Goal: Task Accomplishment & Management: Manage account settings

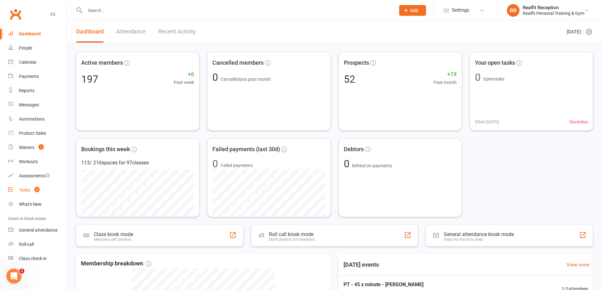
click at [28, 192] on div "Tasks" at bounding box center [24, 190] width 11 height 5
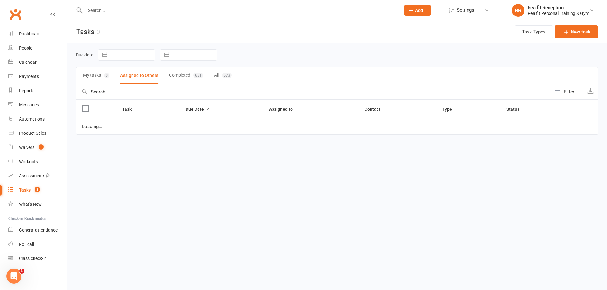
select select "started"
select select "waiting"
select select "started"
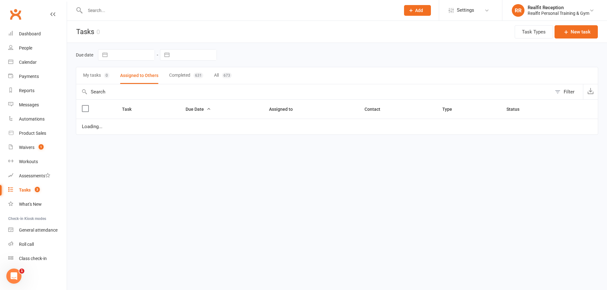
select select "started"
select select "waiting"
select select "started"
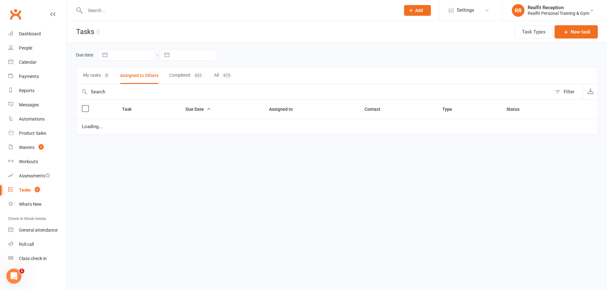
select select "waiting"
select select "started"
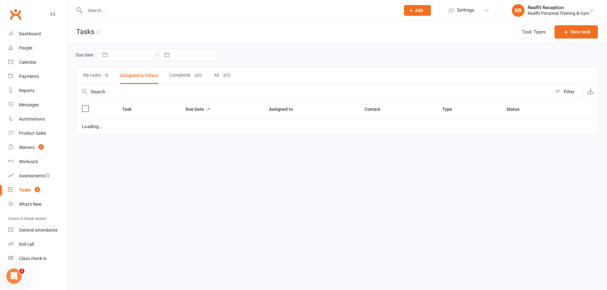
select select "waiting"
select select "started"
select select "waiting"
select select "started"
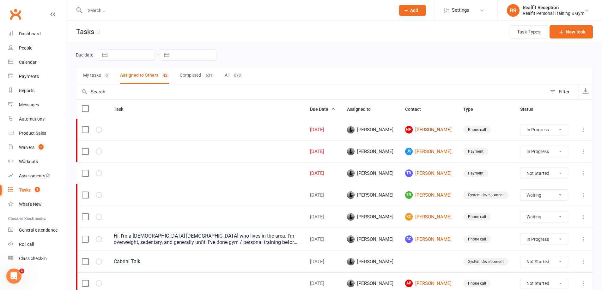
click at [438, 130] on link "NP Nishant Popat" at bounding box center [428, 130] width 47 height 8
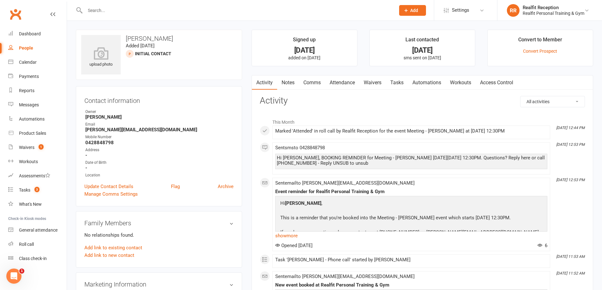
click at [380, 82] on link "Waivers" at bounding box center [372, 83] width 27 height 15
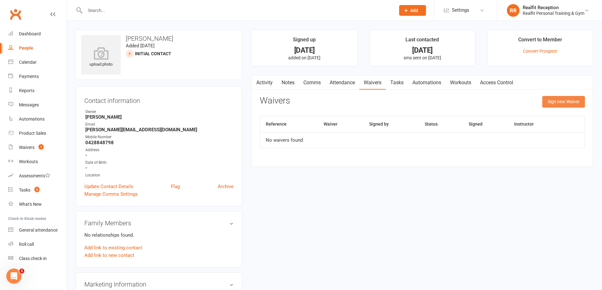
click at [547, 101] on button "Sign new Waiver" at bounding box center [563, 101] width 43 height 11
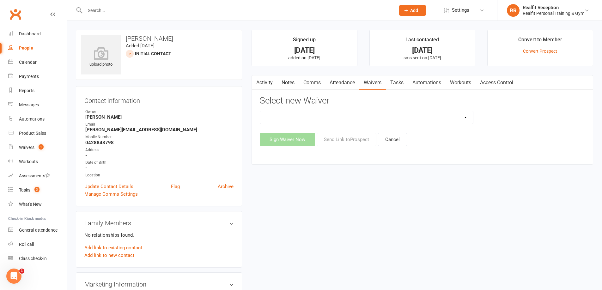
click at [373, 120] on select "Direct Debit Authority Gym Membership - Unstaffed Access Realfit Member Applica…" at bounding box center [366, 117] width 213 height 13
select select "10927"
click at [260, 111] on select "Direct Debit Authority Gym Membership - Unstaffed Access Realfit Member Applica…" at bounding box center [366, 117] width 213 height 13
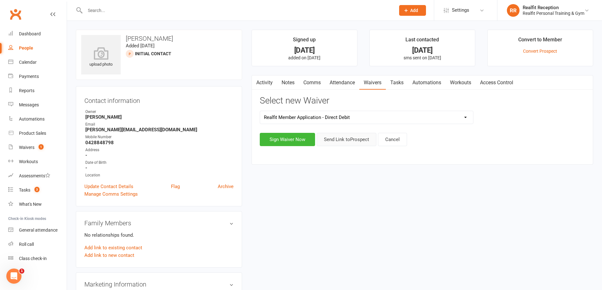
click at [351, 143] on button "Send Link to Prospect" at bounding box center [347, 139] width 60 height 13
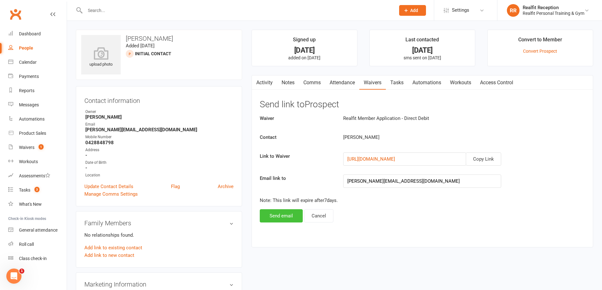
click at [288, 218] on button "Send email" at bounding box center [281, 216] width 43 height 13
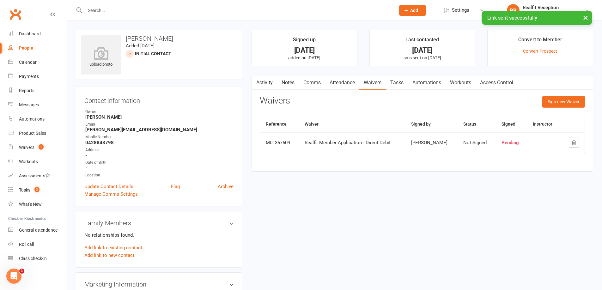
click at [398, 83] on link "Tasks" at bounding box center [397, 83] width 22 height 15
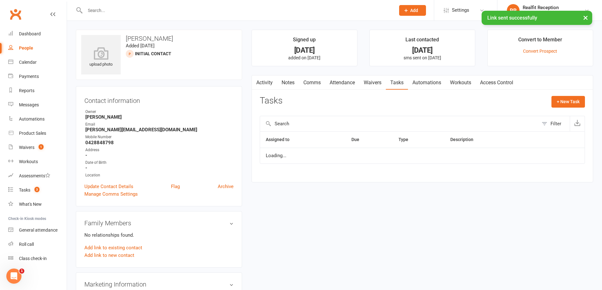
select select "started"
click at [564, 162] on icon "button" at bounding box center [562, 159] width 6 height 6
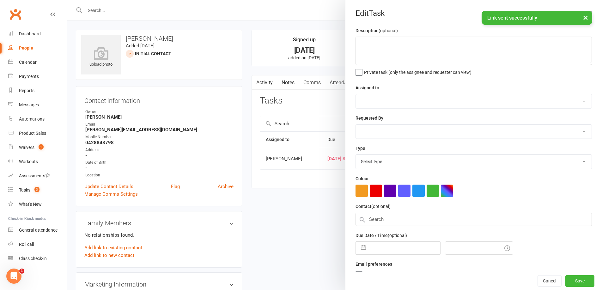
select select "49223"
type input "[DATE]"
type input "8:30am"
select select "26751"
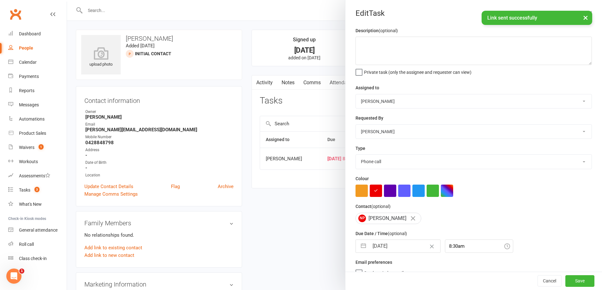
click at [404, 248] on input "[DATE]" at bounding box center [404, 246] width 71 height 13
select select "8"
select select "2025"
select select "9"
select select "2025"
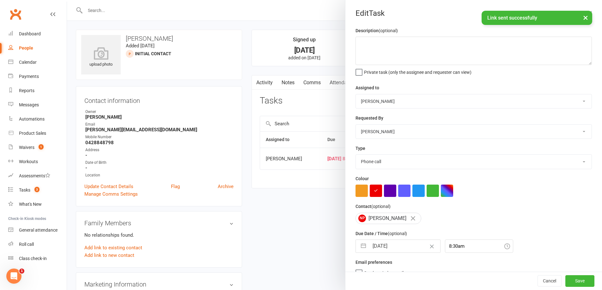
select select "10"
select select "2025"
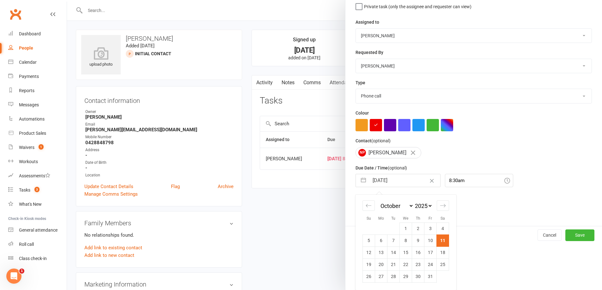
click at [379, 254] on td "13" at bounding box center [381, 253] width 12 height 12
type input "13 Oct 2025"
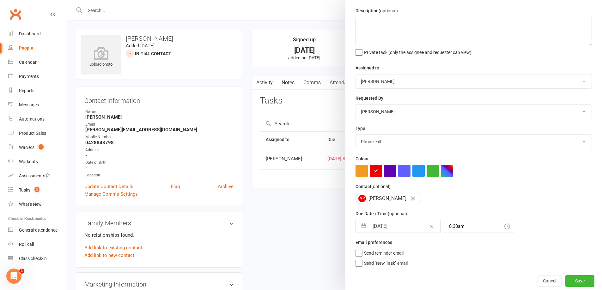
scroll to position [22, 0]
click at [579, 280] on button "Save" at bounding box center [579, 281] width 29 height 11
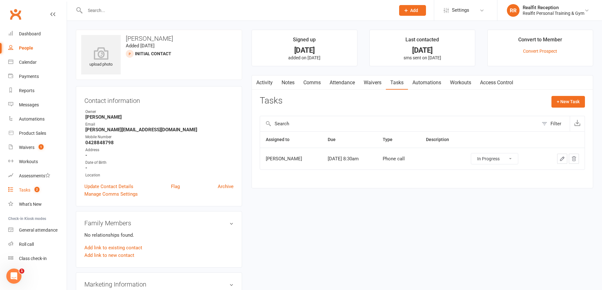
click at [27, 192] on div "Tasks" at bounding box center [24, 190] width 11 height 5
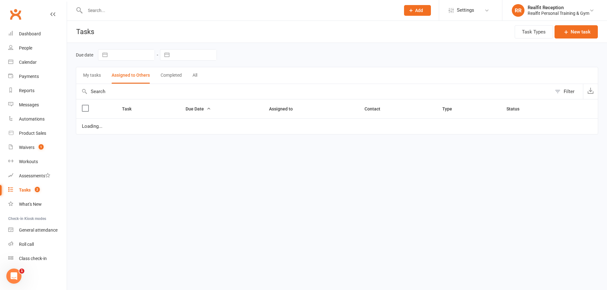
select select "started"
select select "waiting"
select select "started"
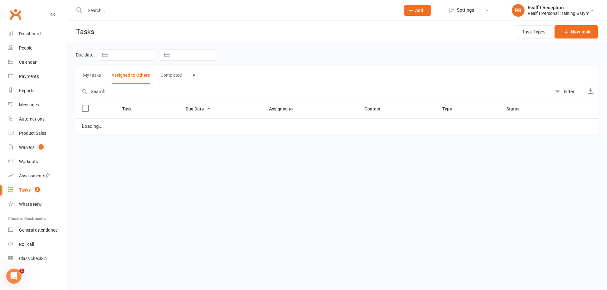
select select "waiting"
select select "started"
select select "waiting"
select select "started"
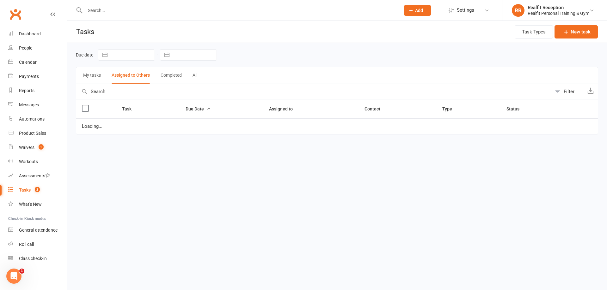
select select "waiting"
select select "started"
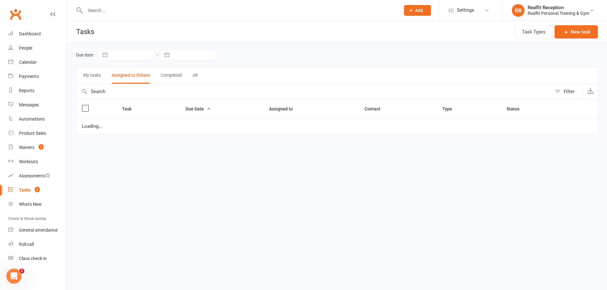
select select "waiting"
select select "started"
select select "waiting"
select select "started"
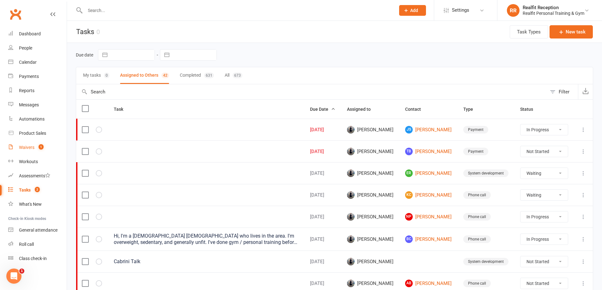
click at [31, 144] on link "Waivers 1" at bounding box center [37, 148] width 58 height 14
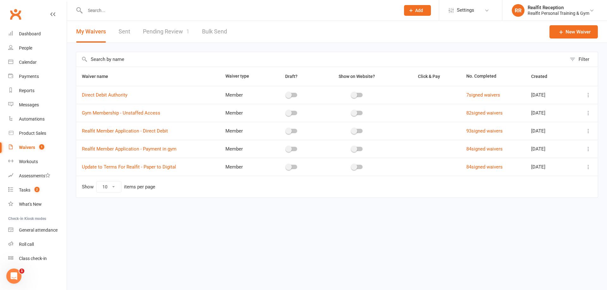
click at [161, 34] on link "Pending Review 1" at bounding box center [166, 32] width 46 height 22
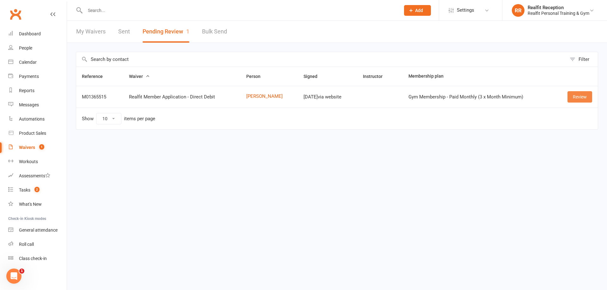
click at [575, 98] on link "Review" at bounding box center [579, 96] width 25 height 11
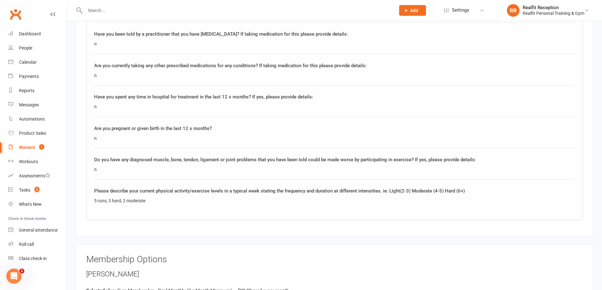
scroll to position [1011, 0]
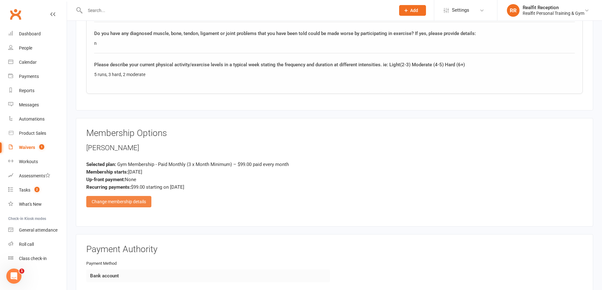
click at [113, 202] on div "Change membership details" at bounding box center [118, 201] width 65 height 11
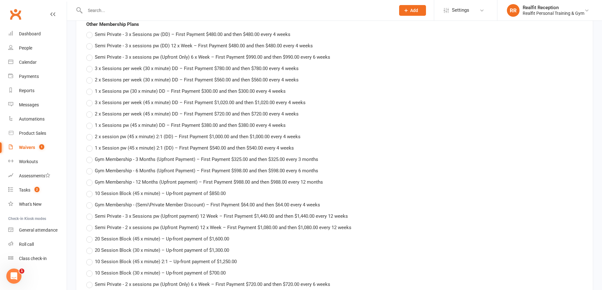
scroll to position [1264, 0]
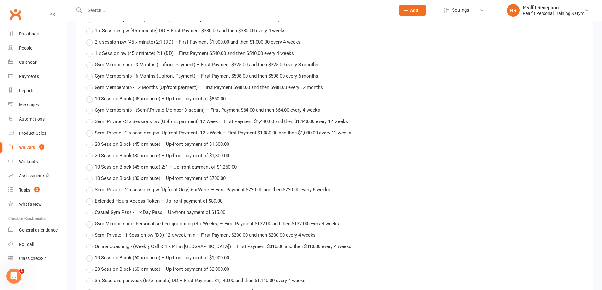
click at [89, 237] on label "Semi Private - 1 Session pw (DD) 12 x week min – First Payment $200.00 and then…" at bounding box center [200, 236] width 229 height 8
click at [89, 232] on input "Semi Private - 1 Session pw (DD) 12 x week min – First Payment $200.00 and then…" at bounding box center [88, 232] width 4 height 0
type input "Semi Private - 1 Session pw (DD) 12 x week min"
type input "200"
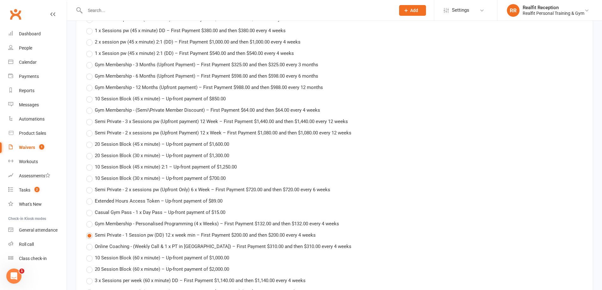
type input "[DATE]"
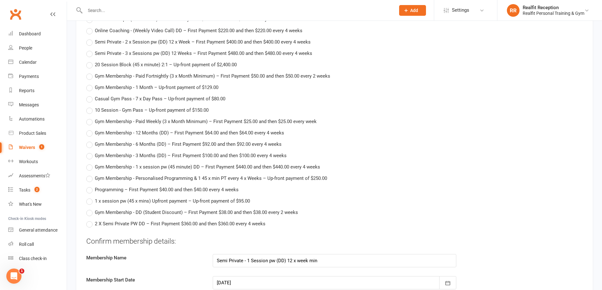
scroll to position [1675, 0]
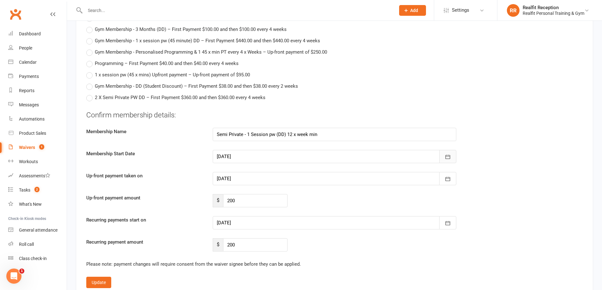
click at [451, 154] on button "button" at bounding box center [447, 156] width 17 height 13
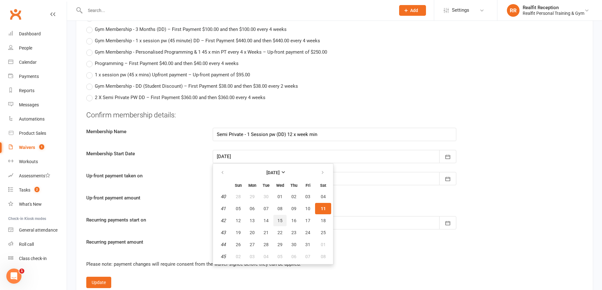
click at [279, 222] on span "15" at bounding box center [280, 220] width 5 height 5
type input "15 Oct 2025"
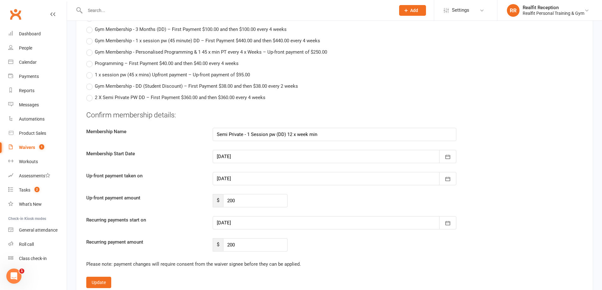
type input "15 Oct 2025"
click at [445, 223] on icon "button" at bounding box center [448, 223] width 6 height 6
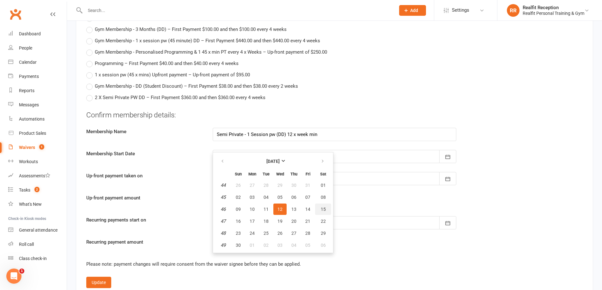
click at [325, 211] on span "15" at bounding box center [323, 209] width 5 height 5
type input "15 Nov 2025"
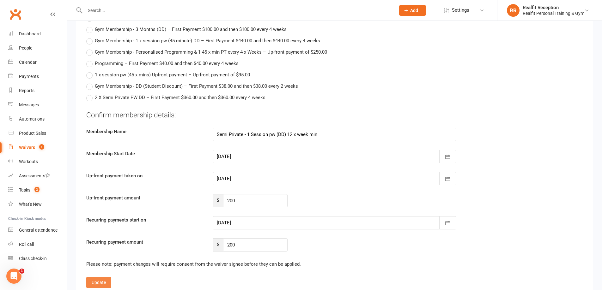
click at [97, 284] on button "Update" at bounding box center [98, 282] width 25 height 11
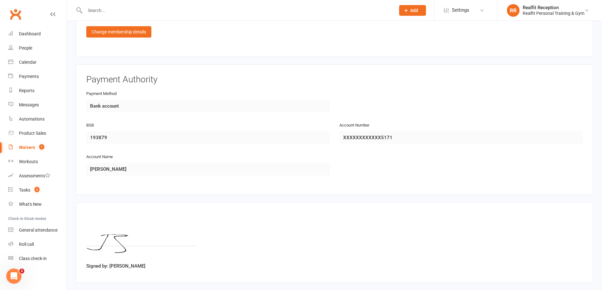
scroll to position [1213, 0]
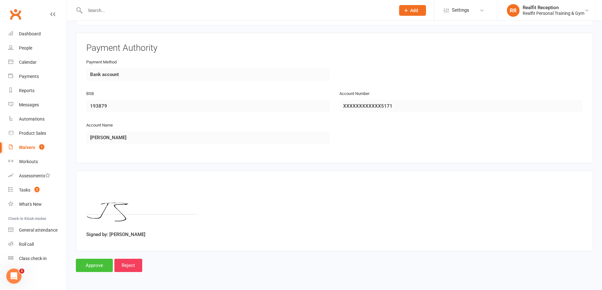
click at [91, 268] on input "Approve" at bounding box center [94, 265] width 37 height 13
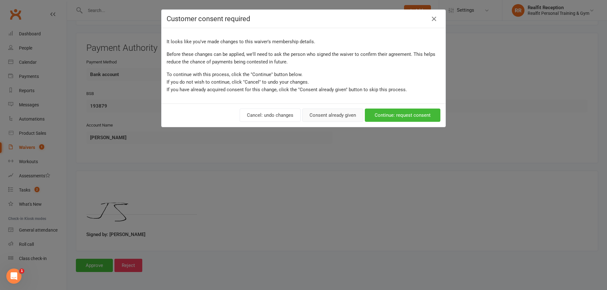
click at [341, 114] on button "Consent already given" at bounding box center [332, 115] width 61 height 13
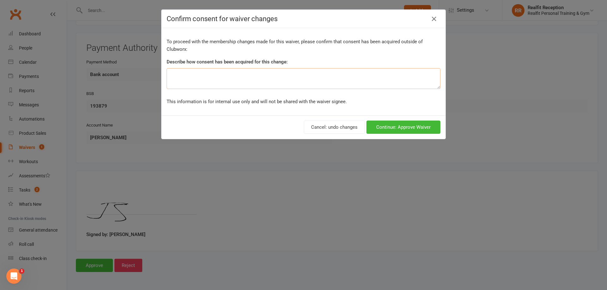
click at [274, 77] on textarea at bounding box center [304, 78] width 274 height 21
type textarea "Verbal"
click at [409, 130] on button "Continue: Approve Waiver" at bounding box center [403, 127] width 74 height 13
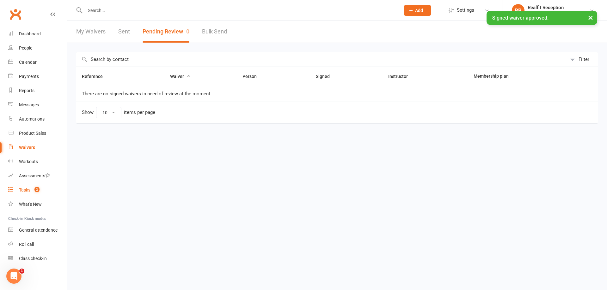
click at [33, 193] on link "Tasks 2" at bounding box center [37, 190] width 58 height 14
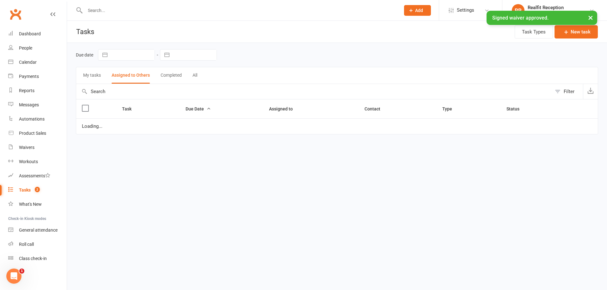
select select "started"
select select "waiting"
select select "started"
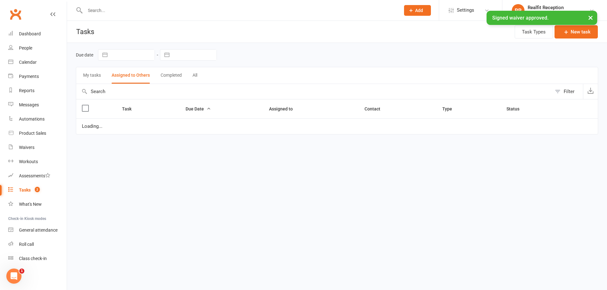
select select "waiting"
select select "started"
select select "waiting"
select select "started"
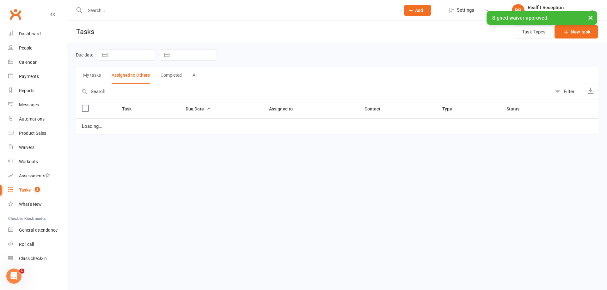
select select "waiting"
select select "started"
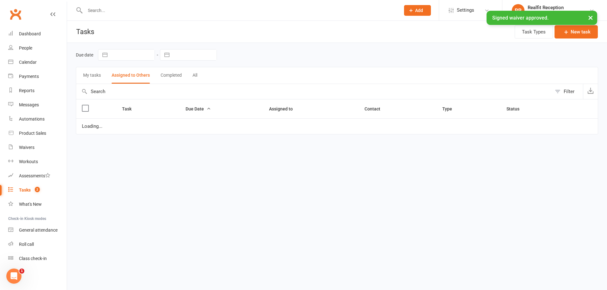
select select "waiting"
select select "started"
select select "waiting"
select select "started"
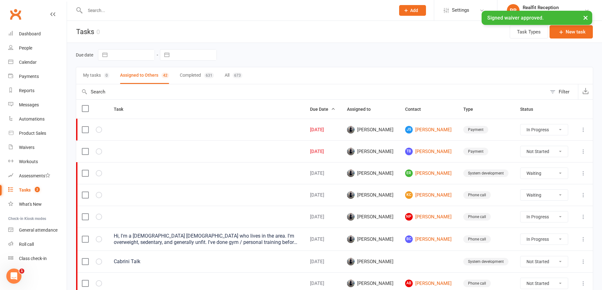
click at [585, 131] on icon at bounding box center [583, 130] width 6 height 6
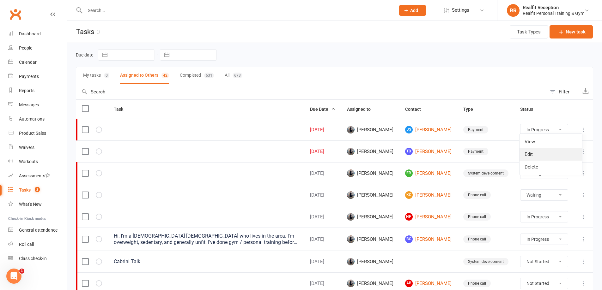
click at [543, 156] on link "Edit" at bounding box center [551, 154] width 63 height 13
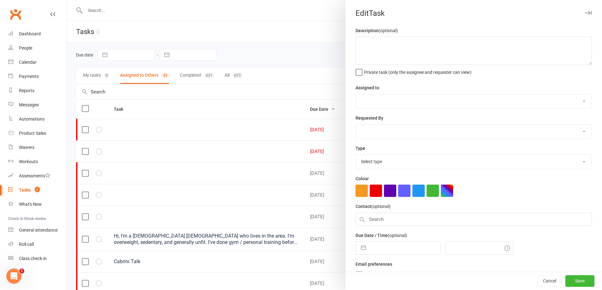
select select "49223"
type input "[DATE]"
type input "11:45am"
select select "30000"
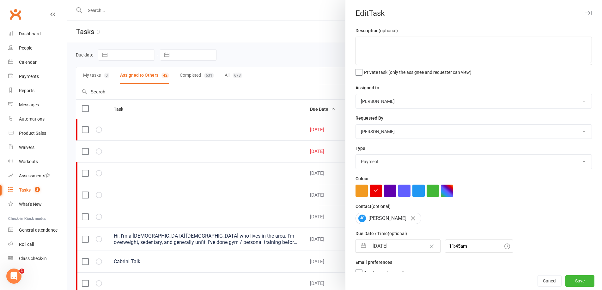
click at [409, 250] on input "[DATE]" at bounding box center [404, 246] width 71 height 13
select select "8"
select select "2025"
select select "9"
select select "2025"
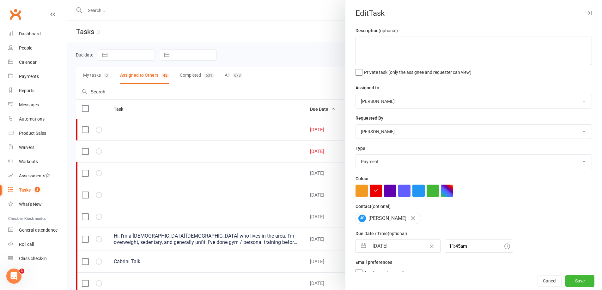
select select "10"
select select "2025"
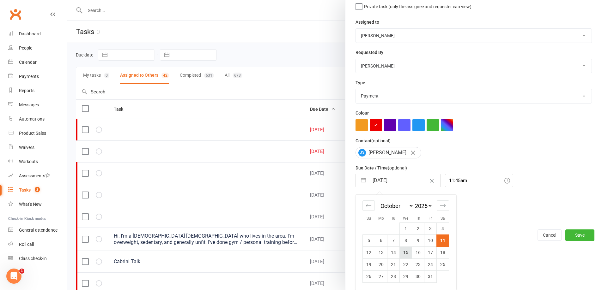
click at [401, 251] on td "15" at bounding box center [406, 253] width 12 height 12
type input "15 Oct 2025"
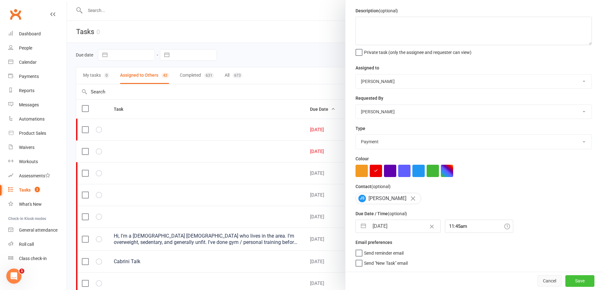
drag, startPoint x: 563, startPoint y: 285, endPoint x: 549, endPoint y: 279, distance: 14.3
click at [565, 284] on button "Save" at bounding box center [579, 281] width 29 height 11
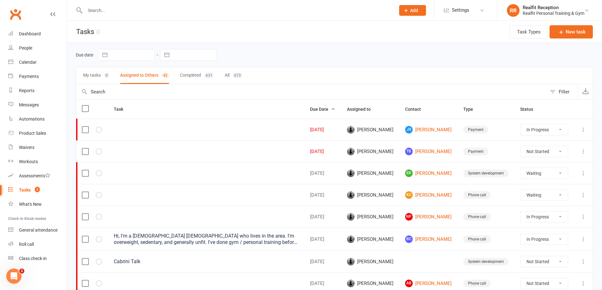
select select "waiting"
select select "started"
select select "waiting"
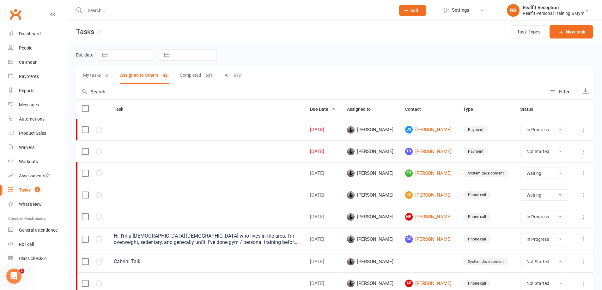
select select "started"
select select "waiting"
select select "started"
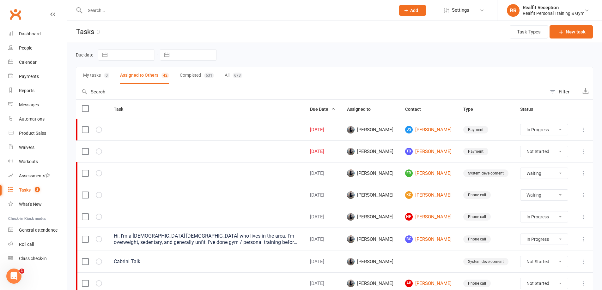
select select "started"
select select "waiting"
select select "started"
select select "waiting"
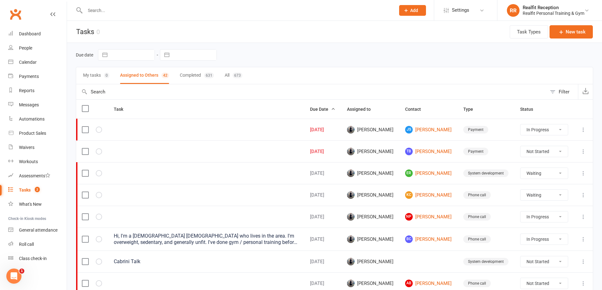
select select "waiting"
select select "started"
select select "waiting"
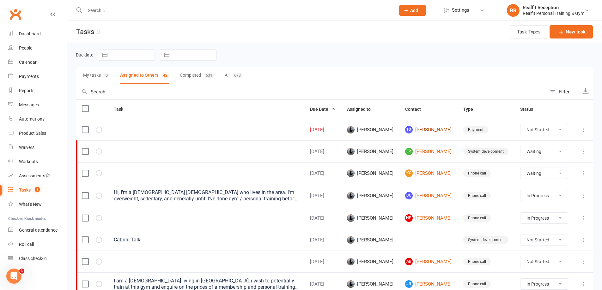
click at [419, 129] on link "TB Tony Bozan Diaz" at bounding box center [428, 130] width 47 height 8
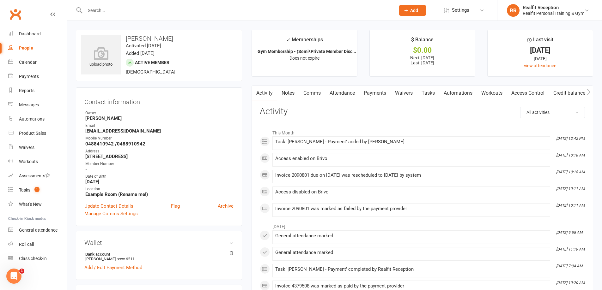
click at [376, 94] on link "Payments" at bounding box center [374, 93] width 31 height 15
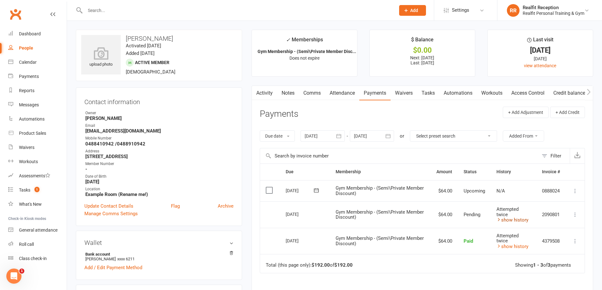
click at [516, 221] on link "show history" at bounding box center [513, 220] width 32 height 6
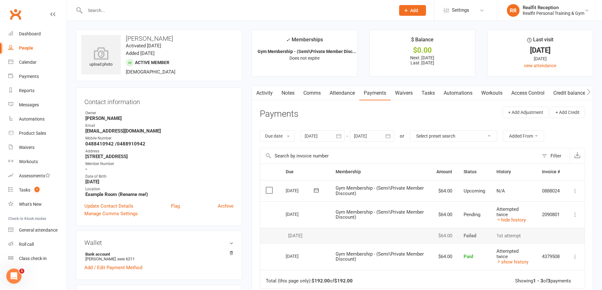
click at [107, 8] on input "text" at bounding box center [237, 10] width 308 height 9
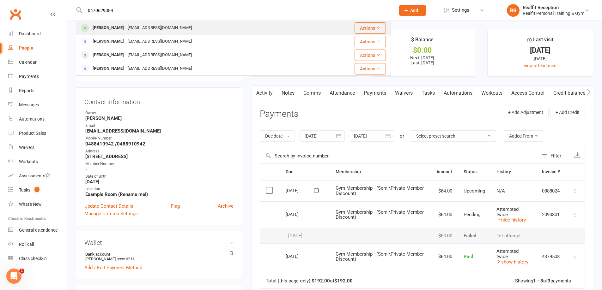
type input "0470629384"
click at [130, 29] on div "anchu8811@gmail.com" at bounding box center [160, 27] width 68 height 9
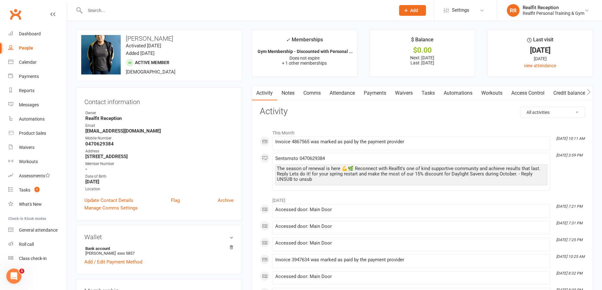
click at [387, 93] on link "Payments" at bounding box center [374, 93] width 31 height 15
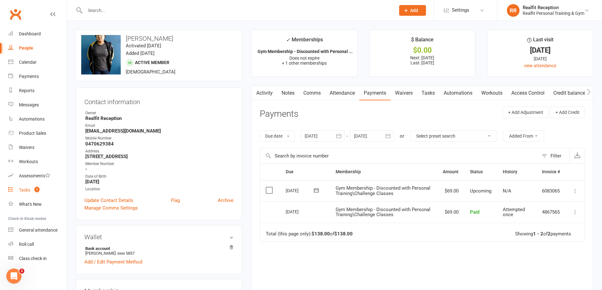
click at [23, 190] on div "Tasks" at bounding box center [24, 190] width 11 height 5
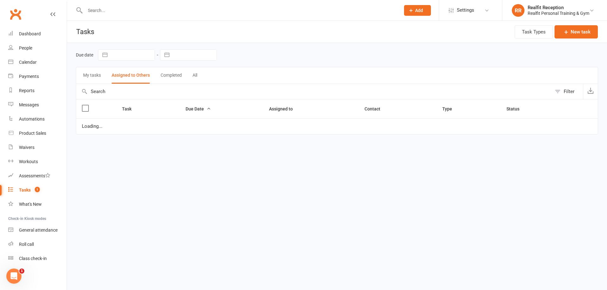
select select "waiting"
select select "started"
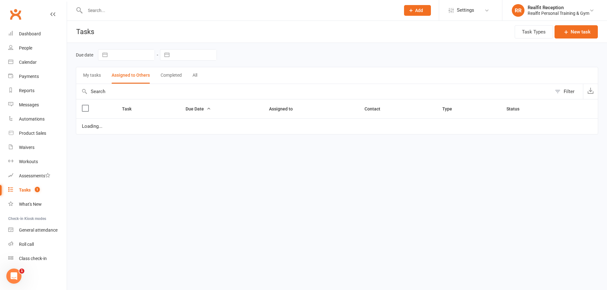
select select "waiting"
select select "started"
select select "waiting"
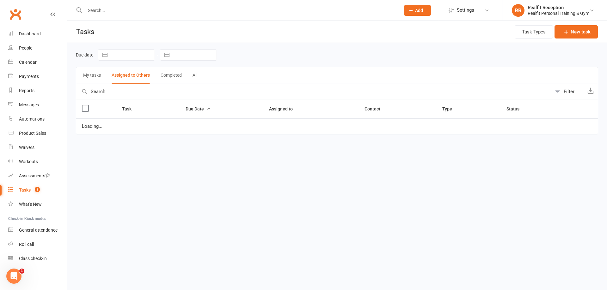
select select "waiting"
select select "started"
select select "waiting"
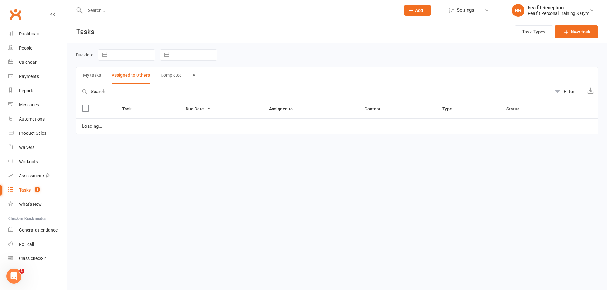
select select "started"
select select "waiting"
select select "started"
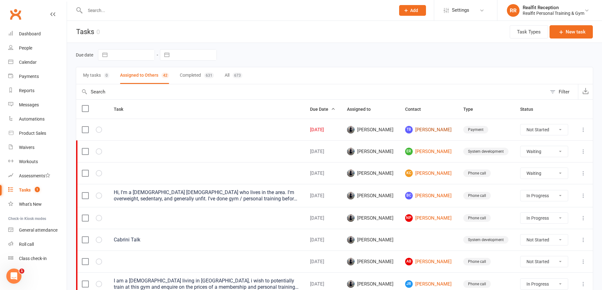
click at [435, 131] on link "TB Tony Bozan Diaz" at bounding box center [428, 130] width 47 height 8
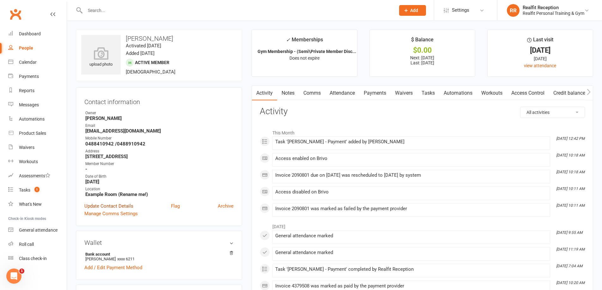
click at [117, 208] on link "Update Contact Details" at bounding box center [108, 207] width 49 height 8
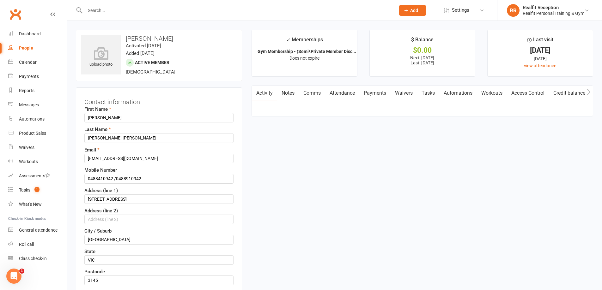
scroll to position [30, 0]
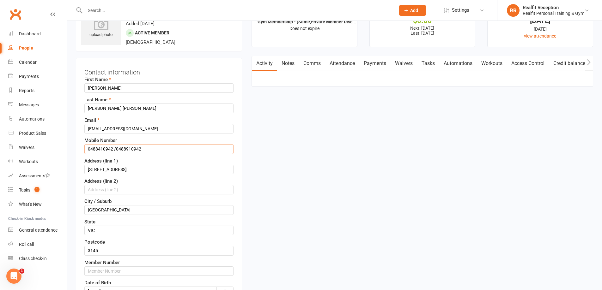
drag, startPoint x: 151, startPoint y: 150, endPoint x: 113, endPoint y: 148, distance: 37.7
click at [113, 148] on input "0488410942 /0488910942" at bounding box center [158, 148] width 149 height 9
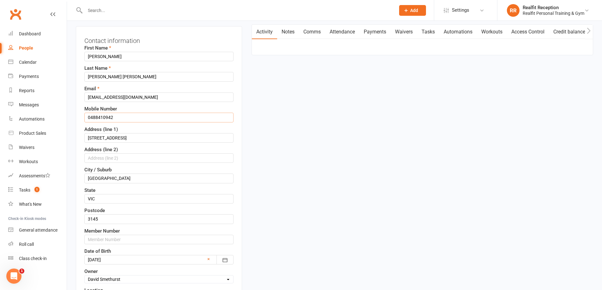
scroll to position [219, 0]
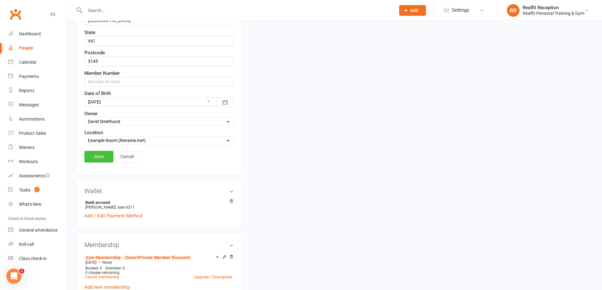
type input "0488410942"
click at [93, 160] on link "Save" at bounding box center [98, 156] width 29 height 11
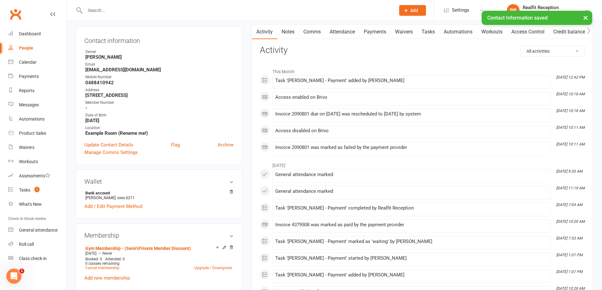
scroll to position [0, 0]
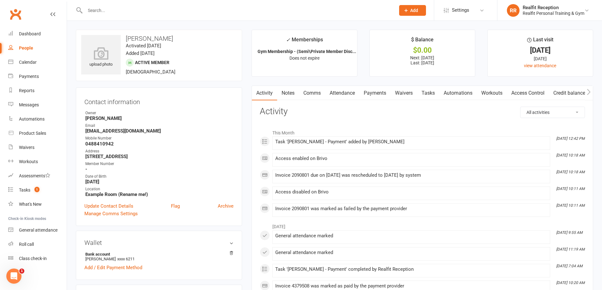
click at [427, 92] on link "Tasks" at bounding box center [428, 93] width 22 height 15
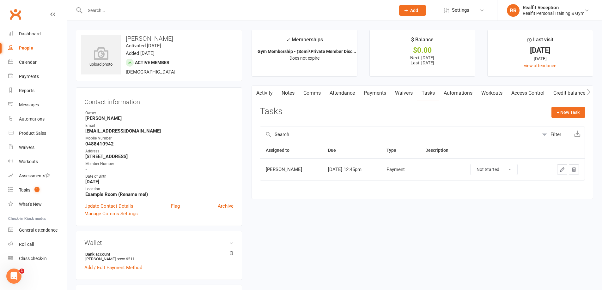
click at [514, 173] on select "Not Started In Progress Waiting Complete" at bounding box center [494, 169] width 47 height 11
click at [476, 164] on select "Not Started In Progress Waiting Complete" at bounding box center [494, 169] width 47 height 11
select select "started"
click at [562, 170] on icon "button" at bounding box center [562, 170] width 6 height 6
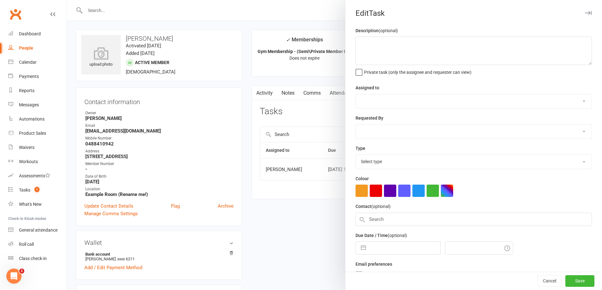
select select "49223"
type input "[DATE]"
type input "12:45pm"
select select "30000"
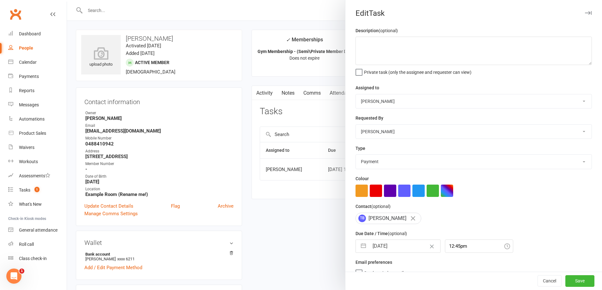
click at [406, 248] on input "[DATE]" at bounding box center [404, 246] width 71 height 13
select select "8"
select select "2025"
select select "9"
select select "2025"
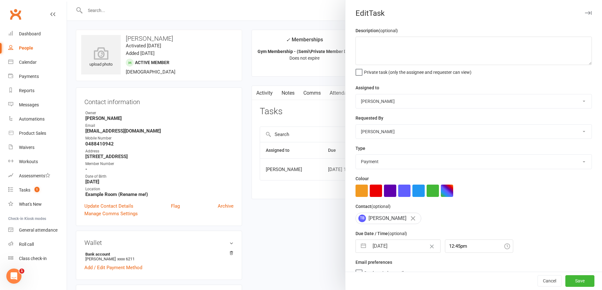
select select "10"
select select "2025"
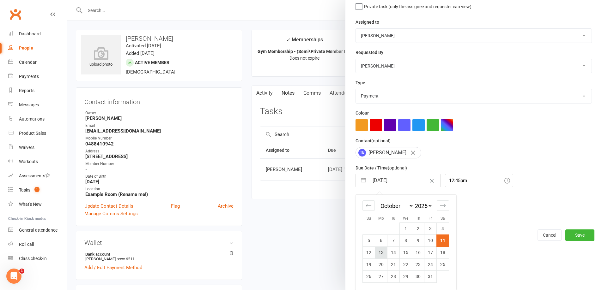
click at [377, 253] on td "13" at bounding box center [381, 253] width 12 height 12
type input "13 Oct 2025"
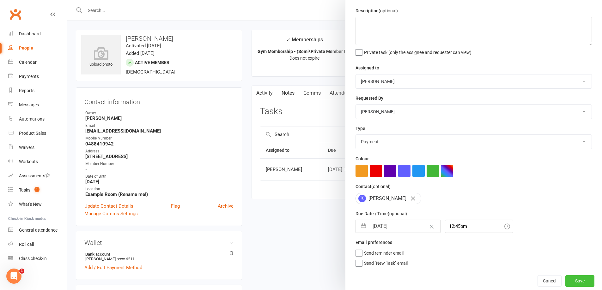
click at [571, 284] on button "Save" at bounding box center [579, 281] width 29 height 11
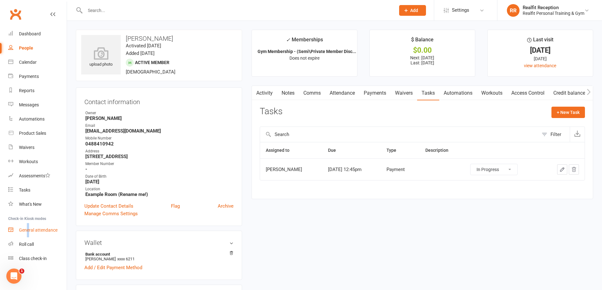
click at [28, 231] on div "General attendance" at bounding box center [38, 230] width 39 height 5
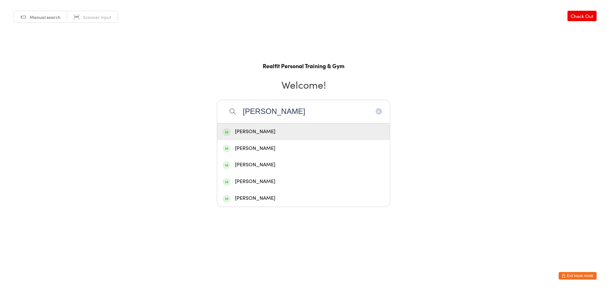
type input "[PERSON_NAME]"
click at [264, 131] on div "[PERSON_NAME]" at bounding box center [304, 132] width 162 height 9
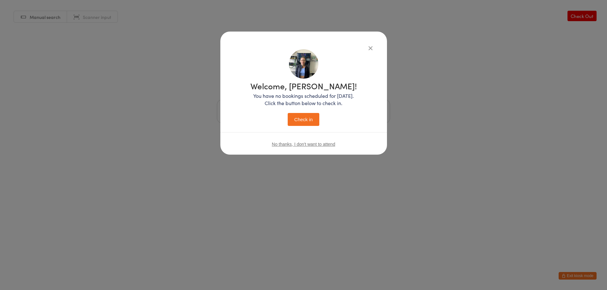
click at [297, 121] on button "Check in" at bounding box center [304, 119] width 32 height 13
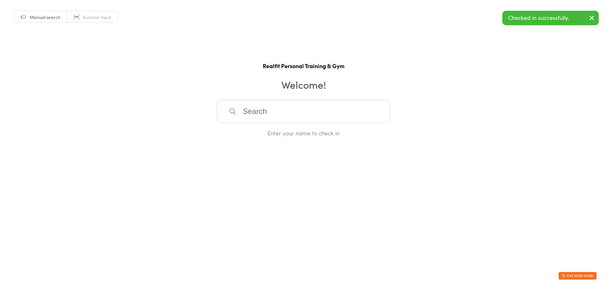
click at [296, 116] on input "search" at bounding box center [303, 111] width 173 height 23
type input "vbronte"
click at [272, 128] on div "Bronte Sherrard" at bounding box center [304, 132] width 162 height 9
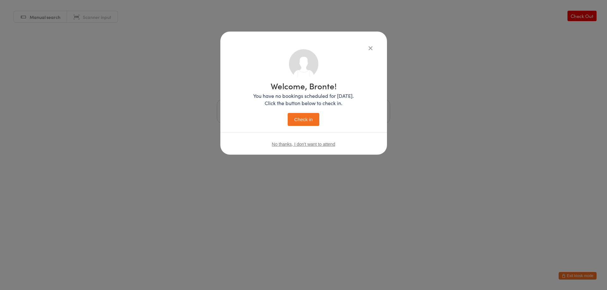
click at [293, 119] on button "Check in" at bounding box center [304, 119] width 32 height 13
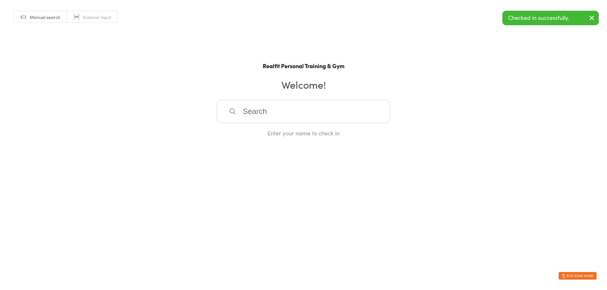
click at [577, 280] on html "You have now entered Kiosk Mode. Members will be able to check themselves in us…" at bounding box center [303, 145] width 607 height 290
click at [574, 275] on button "Exit kiosk mode" at bounding box center [577, 276] width 38 height 8
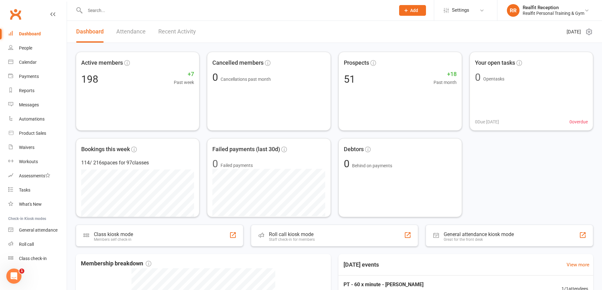
click at [142, 11] on input "text" at bounding box center [237, 10] width 308 height 9
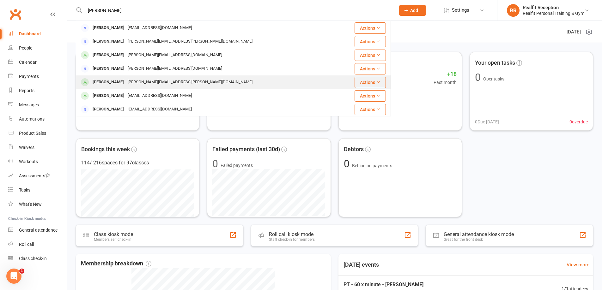
type input "[PERSON_NAME]"
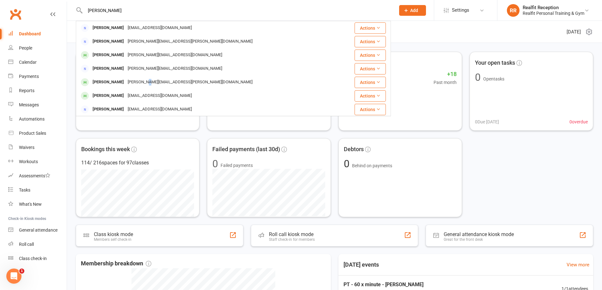
click at [138, 79] on div "[PERSON_NAME][EMAIL_ADDRESS][PERSON_NAME][DOMAIN_NAME]" at bounding box center [190, 82] width 129 height 9
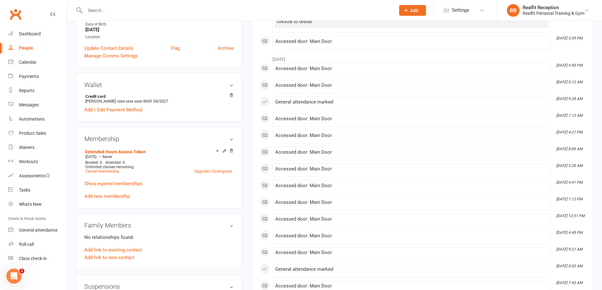
scroll to position [32, 0]
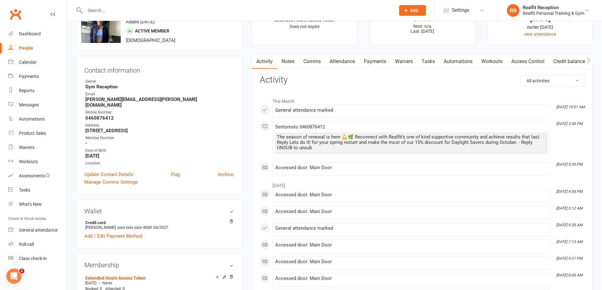
click at [369, 60] on link "Payments" at bounding box center [374, 61] width 31 height 15
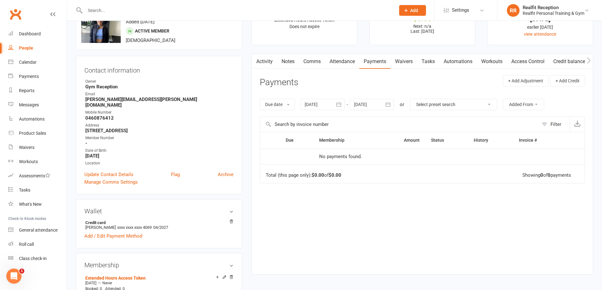
click at [341, 105] on icon "button" at bounding box center [339, 104] width 6 height 6
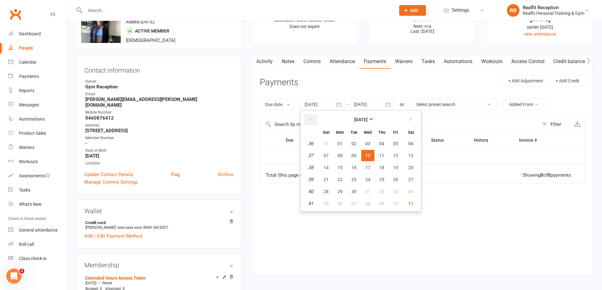
click at [311, 119] on icon "button" at bounding box center [310, 119] width 4 height 5
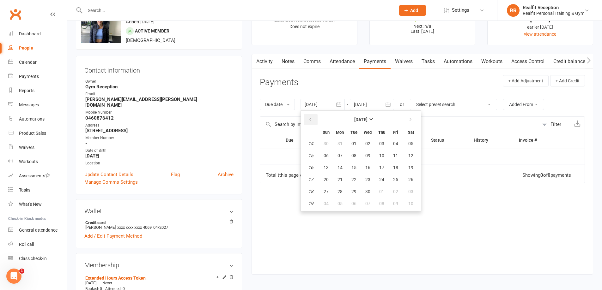
click at [311, 119] on icon "button" at bounding box center [310, 119] width 4 height 5
click at [312, 119] on icon "button" at bounding box center [310, 119] width 4 height 5
click at [407, 182] on button "28" at bounding box center [411, 179] width 16 height 11
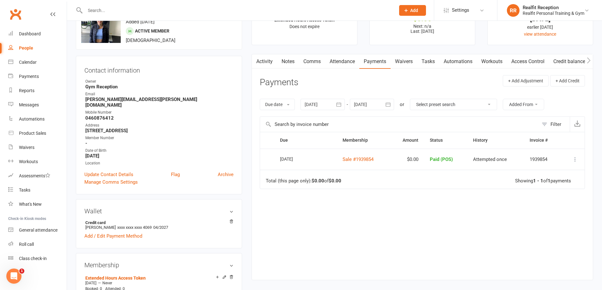
click at [340, 104] on icon "button" at bounding box center [339, 104] width 5 height 4
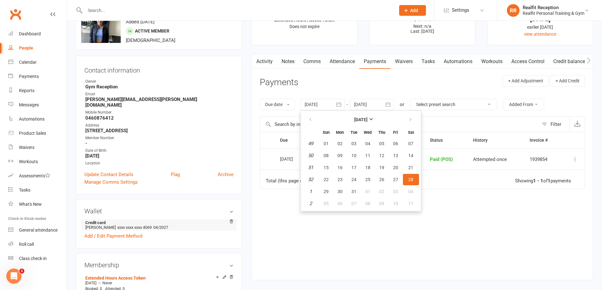
scroll to position [95, 0]
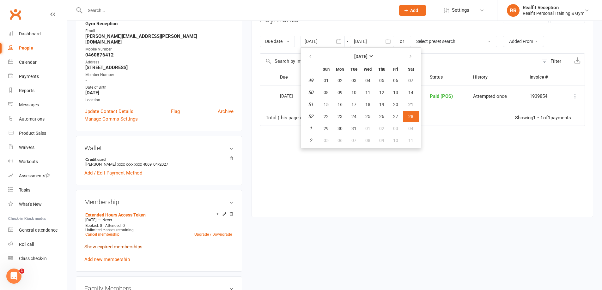
click at [134, 244] on link "Show expired memberships" at bounding box center [113, 247] width 58 height 6
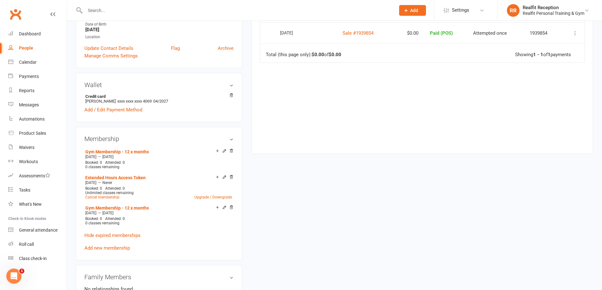
scroll to position [0, 0]
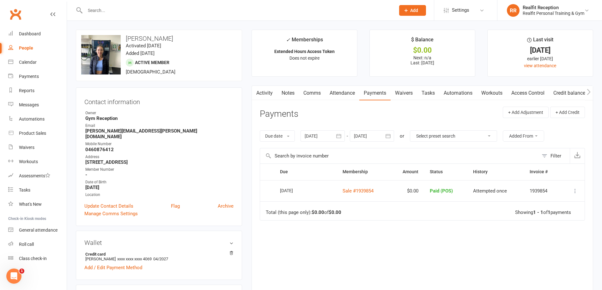
click at [341, 135] on icon "button" at bounding box center [339, 136] width 6 height 6
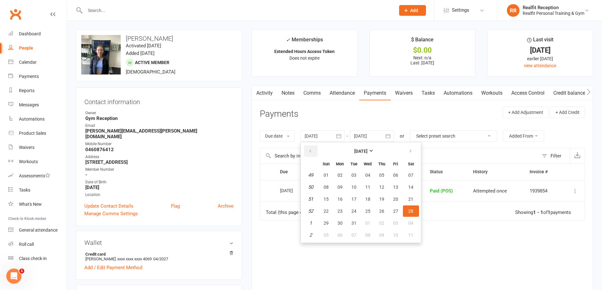
click at [310, 150] on icon "button" at bounding box center [310, 151] width 4 height 5
click at [310, 151] on icon "button" at bounding box center [310, 151] width 4 height 5
click at [370, 211] on span "23" at bounding box center [367, 211] width 5 height 5
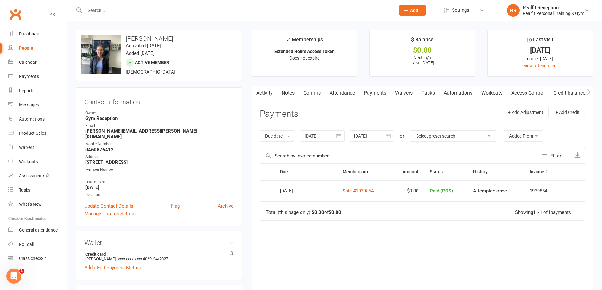
click at [343, 136] on button "button" at bounding box center [338, 136] width 11 height 11
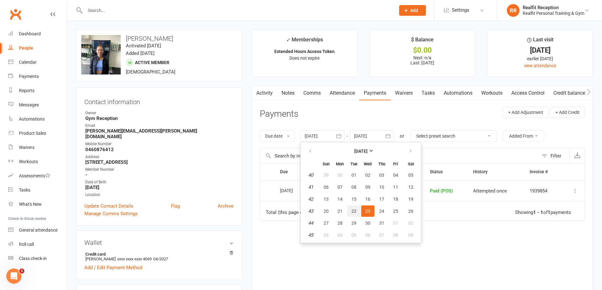
click at [354, 212] on span "22" at bounding box center [353, 211] width 5 height 5
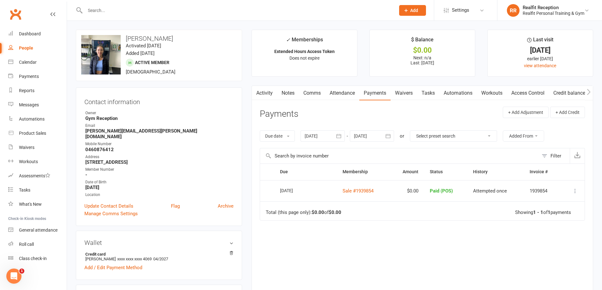
click at [339, 135] on icon "button" at bounding box center [339, 136] width 6 height 6
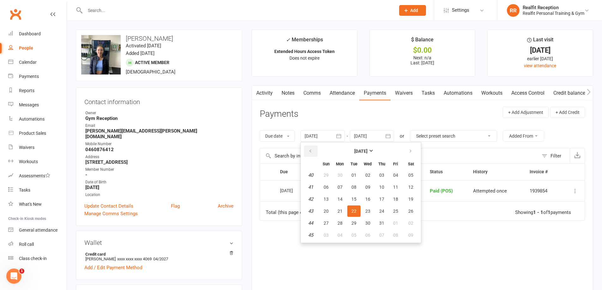
click at [310, 150] on icon "button" at bounding box center [310, 151] width 4 height 5
click at [311, 150] on icon "button" at bounding box center [310, 151] width 4 height 5
drag, startPoint x: 417, startPoint y: 178, endPoint x: 413, endPoint y: 178, distance: 3.5
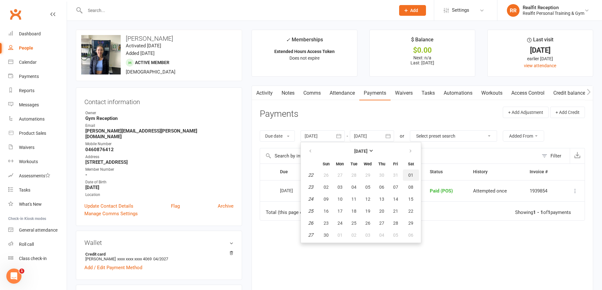
click at [416, 178] on button "01" at bounding box center [411, 175] width 16 height 11
type input "01 Jun 2024"
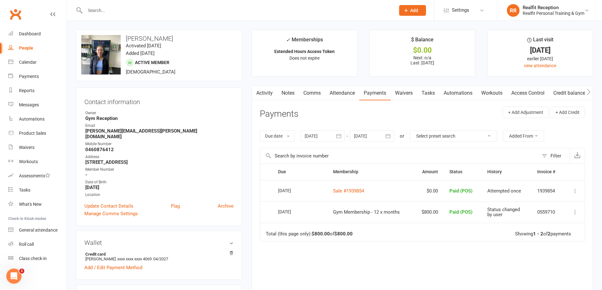
scroll to position [158, 0]
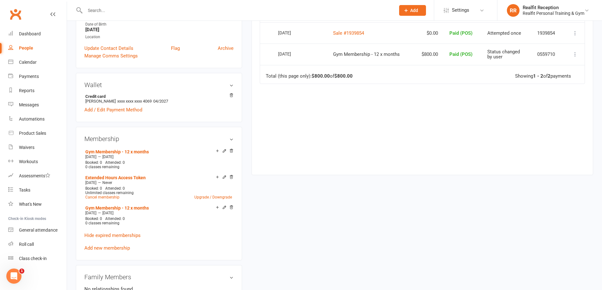
click at [115, 245] on div "Gym Membership - 12 x months Oct 10 2024 — Oct 9 2025 Booked: 0 Attended: 0 0 c…" at bounding box center [158, 199] width 149 height 105
click at [115, 246] on link "Add new membership" at bounding box center [107, 249] width 46 height 6
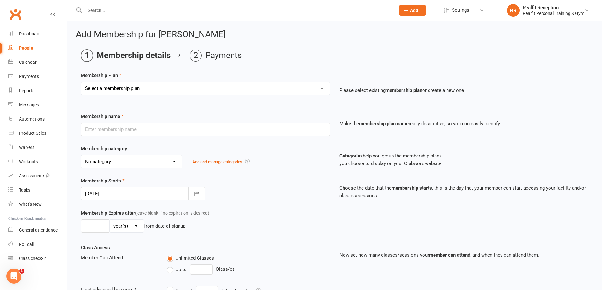
click at [202, 93] on select "Select a membership plan Create new Membership Plan Semi Private - 3 x Sessions…" at bounding box center [205, 88] width 248 height 13
select select "14"
click at [81, 82] on select "Select a membership plan Create new Membership Plan Semi Private - 3 x Sessions…" at bounding box center [205, 88] width 248 height 13
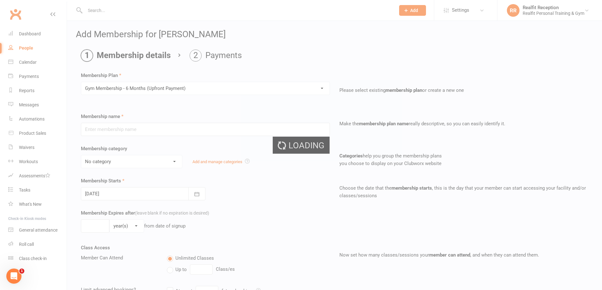
type input "Gym Membership - 6 Months (Upfront Payment)"
select select "2"
type input "6"
select select "2"
type input "0"
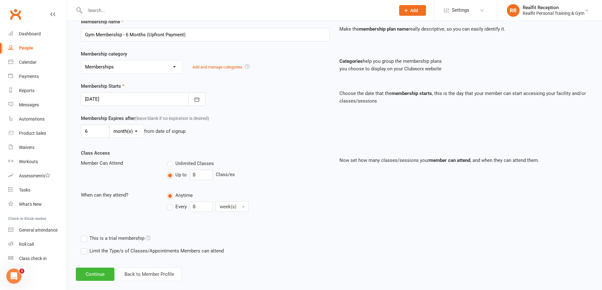
scroll to position [104, 0]
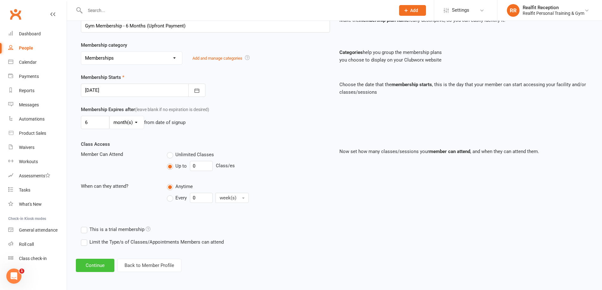
click at [92, 266] on button "Continue" at bounding box center [95, 265] width 39 height 13
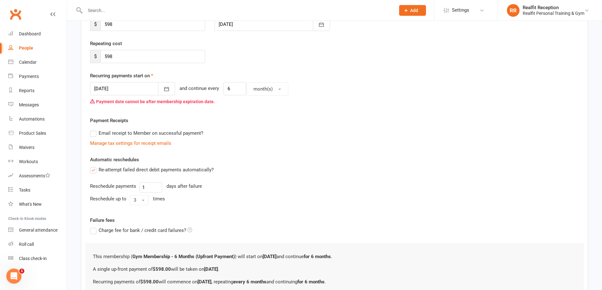
scroll to position [0, 0]
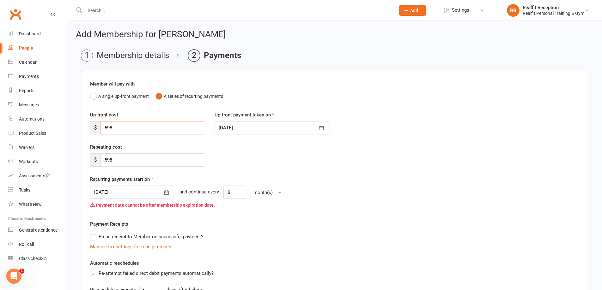
drag, startPoint x: 137, startPoint y: 133, endPoint x: 86, endPoint y: 125, distance: 51.5
click at [86, 125] on div "Up-front cost $ 598" at bounding box center [147, 122] width 125 height 23
type input "400"
drag, startPoint x: 126, startPoint y: 162, endPoint x: 83, endPoint y: 151, distance: 44.7
click at [83, 151] on div "Member will pay with A single up-front payment A series of recurring payments U…" at bounding box center [334, 246] width 507 height 351
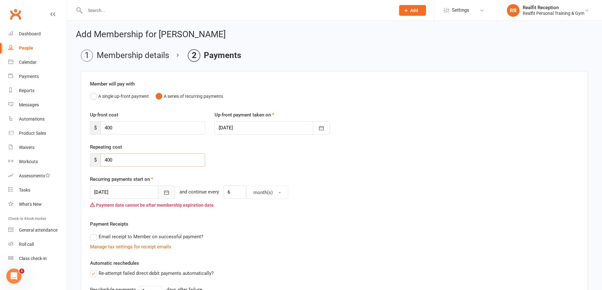
type input "400"
click at [163, 193] on icon "button" at bounding box center [166, 193] width 6 height 6
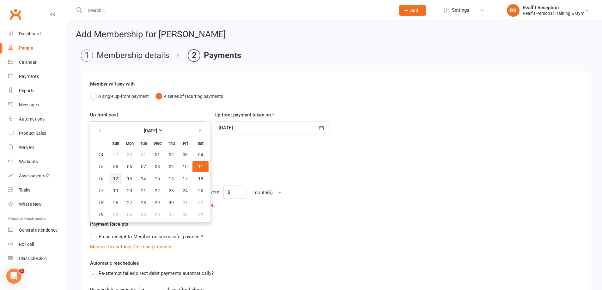
click at [118, 179] on span "12" at bounding box center [115, 178] width 5 height 5
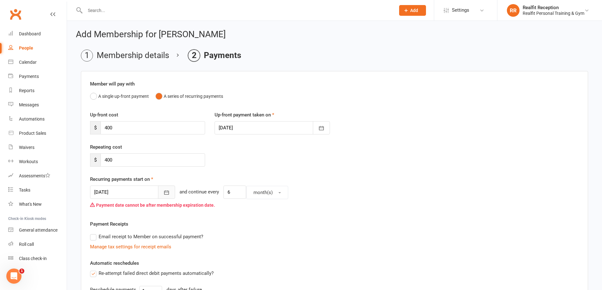
click at [163, 194] on icon "button" at bounding box center [166, 193] width 6 height 6
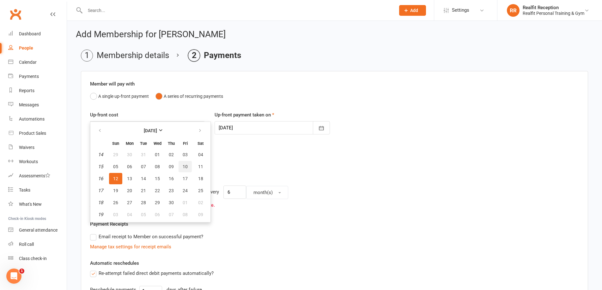
click at [182, 167] on button "10" at bounding box center [185, 166] width 13 height 11
type input "10 Apr 2026"
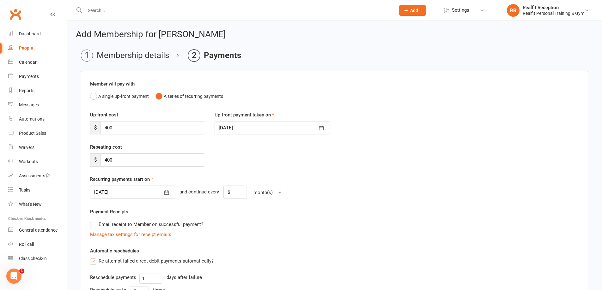
scroll to position [156, 0]
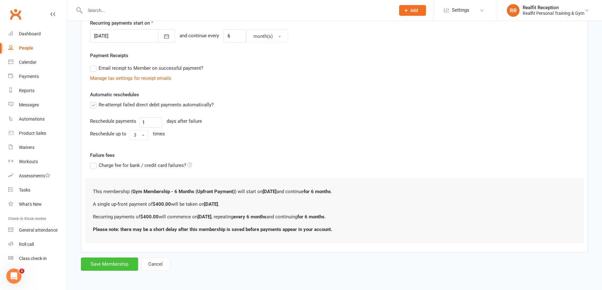
click at [110, 267] on button "Save Membership" at bounding box center [109, 264] width 57 height 13
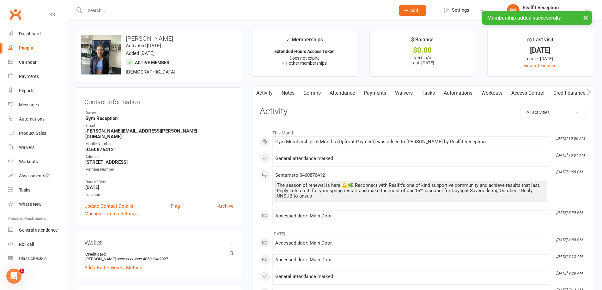
click at [530, 94] on link "Access Control" at bounding box center [528, 93] width 42 height 15
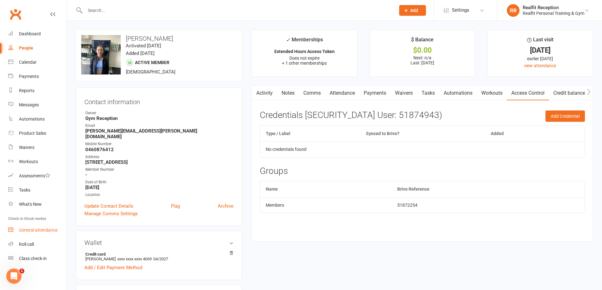
click at [29, 232] on div "General attendance" at bounding box center [38, 230] width 39 height 5
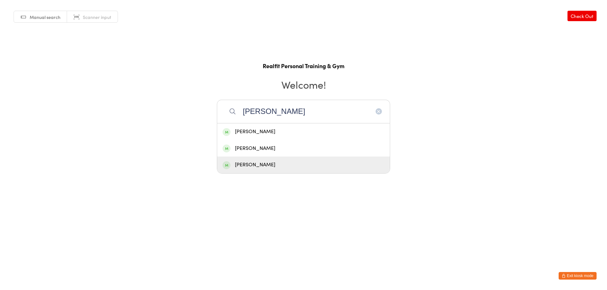
type input "[PERSON_NAME]"
click at [267, 168] on div "[PERSON_NAME]" at bounding box center [304, 165] width 162 height 9
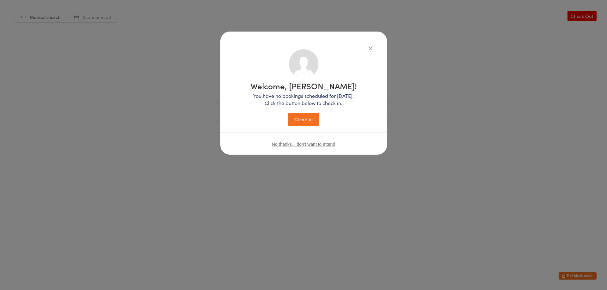
click at [312, 121] on button "Check in" at bounding box center [304, 119] width 32 height 13
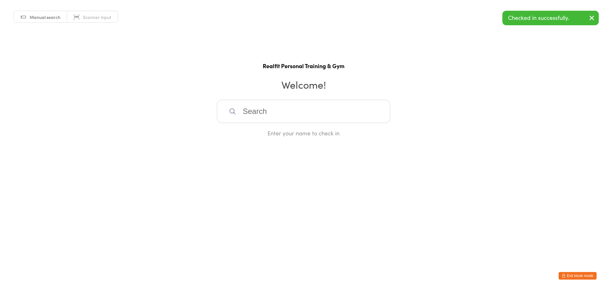
click at [570, 273] on button "Exit kiosk mode" at bounding box center [577, 276] width 38 height 8
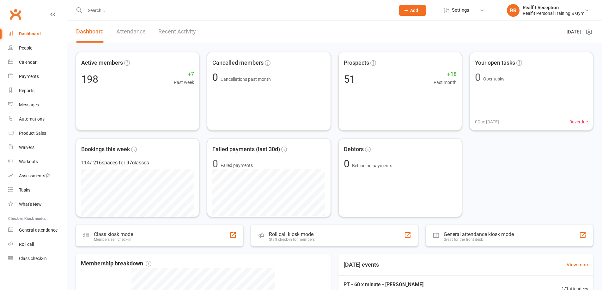
click at [244, 20] on div at bounding box center [233, 10] width 315 height 21
click at [197, 12] on input "text" at bounding box center [237, 10] width 308 height 9
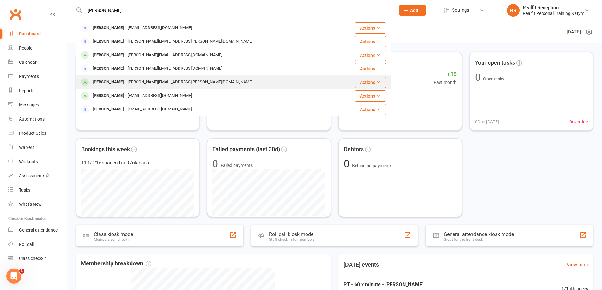
type input "[PERSON_NAME]"
click at [168, 77] on div "Kate Lessels [EMAIL_ADDRESS][PERSON_NAME][DOMAIN_NAME]" at bounding box center [206, 82] width 261 height 13
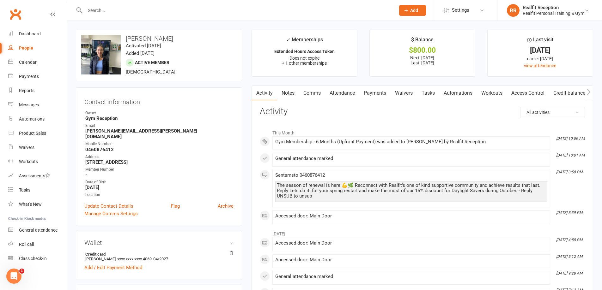
click at [388, 90] on link "Payments" at bounding box center [374, 93] width 31 height 15
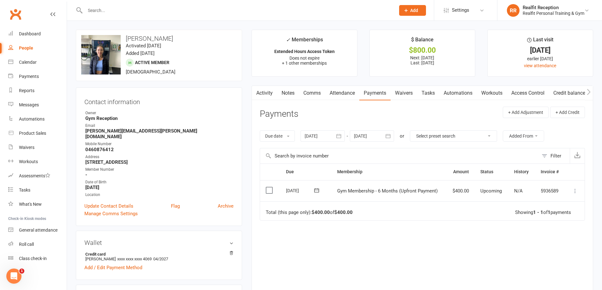
click at [575, 193] on icon at bounding box center [575, 191] width 6 height 6
click at [559, 219] on link "Mark as Paid (POS)" at bounding box center [547, 216] width 63 height 13
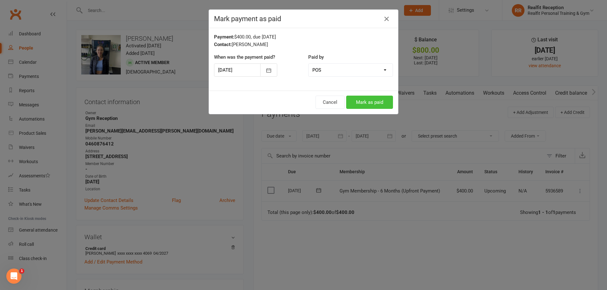
click at [375, 102] on button "Mark as paid" at bounding box center [369, 102] width 47 height 13
